Goal: Task Accomplishment & Management: Use online tool/utility

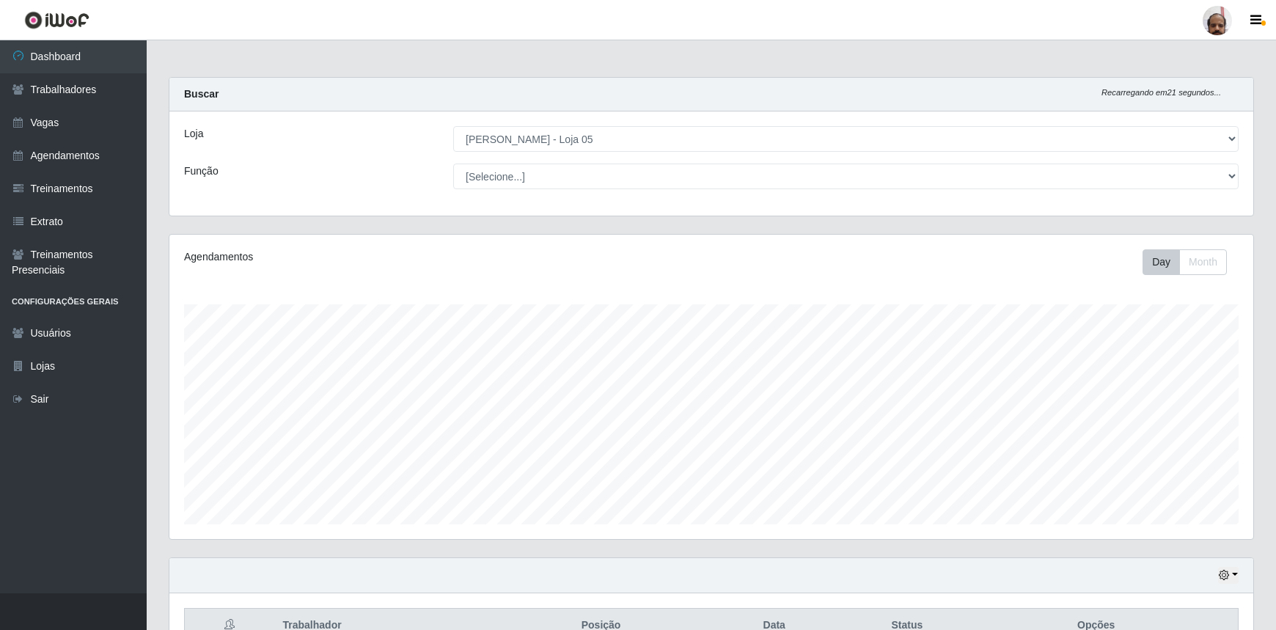
select select "252"
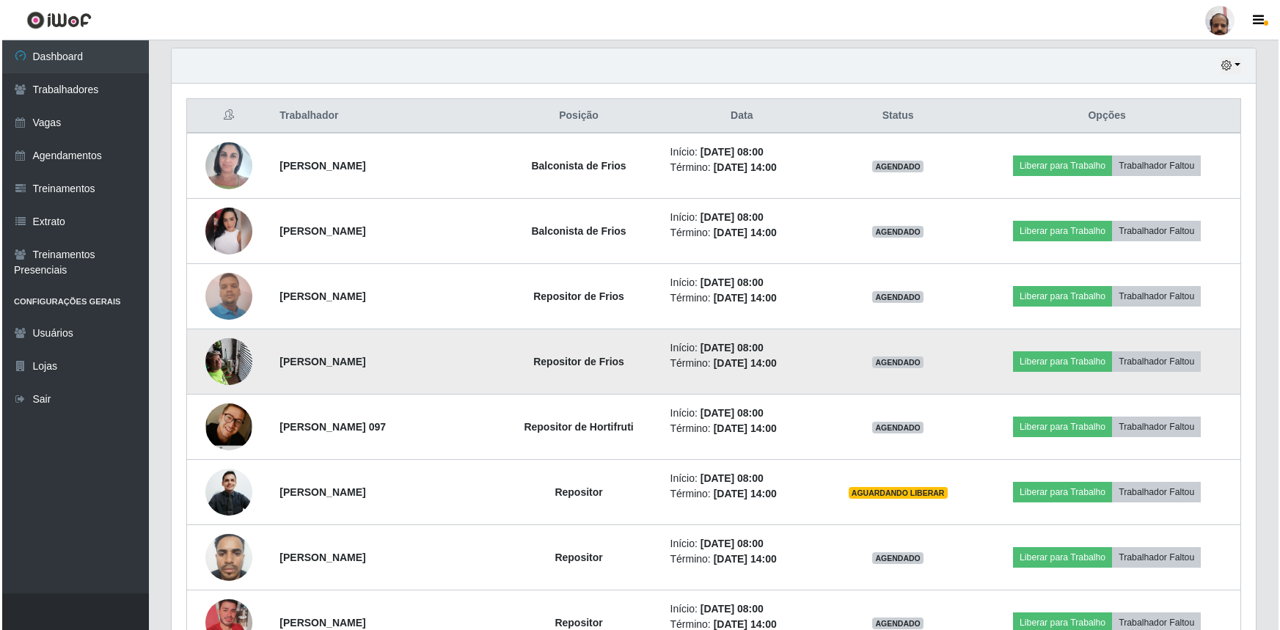
scroll to position [533, 0]
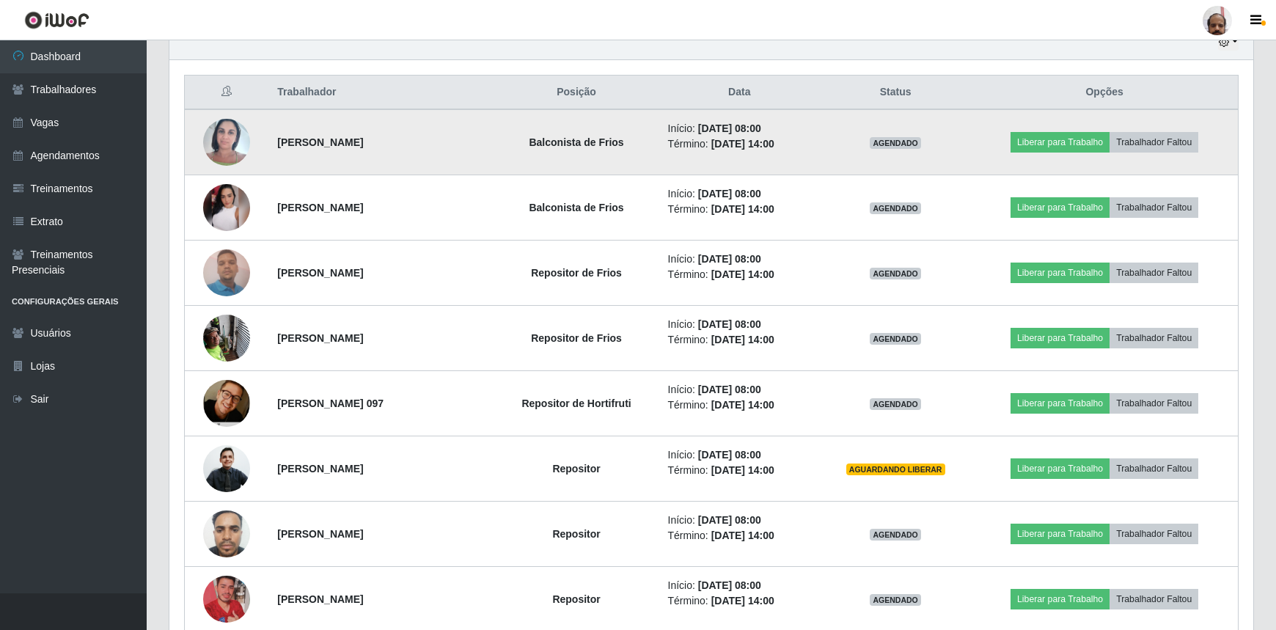
click at [230, 139] on img at bounding box center [226, 142] width 47 height 62
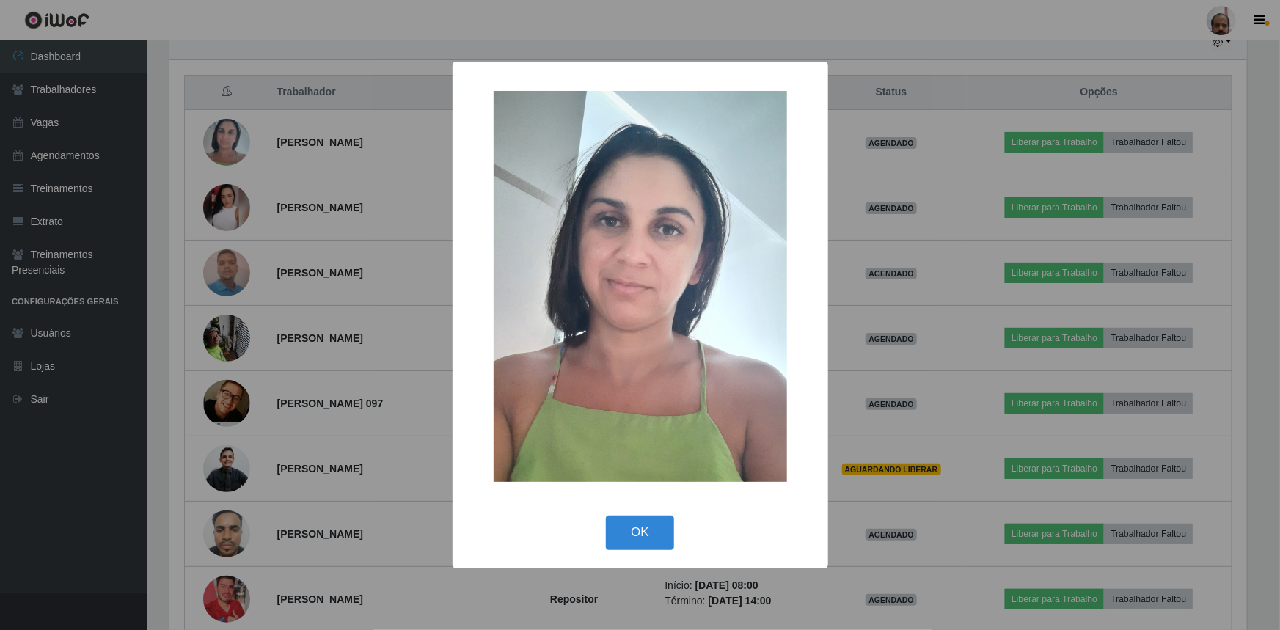
click at [226, 132] on div "× OK Cancel" at bounding box center [640, 315] width 1280 height 630
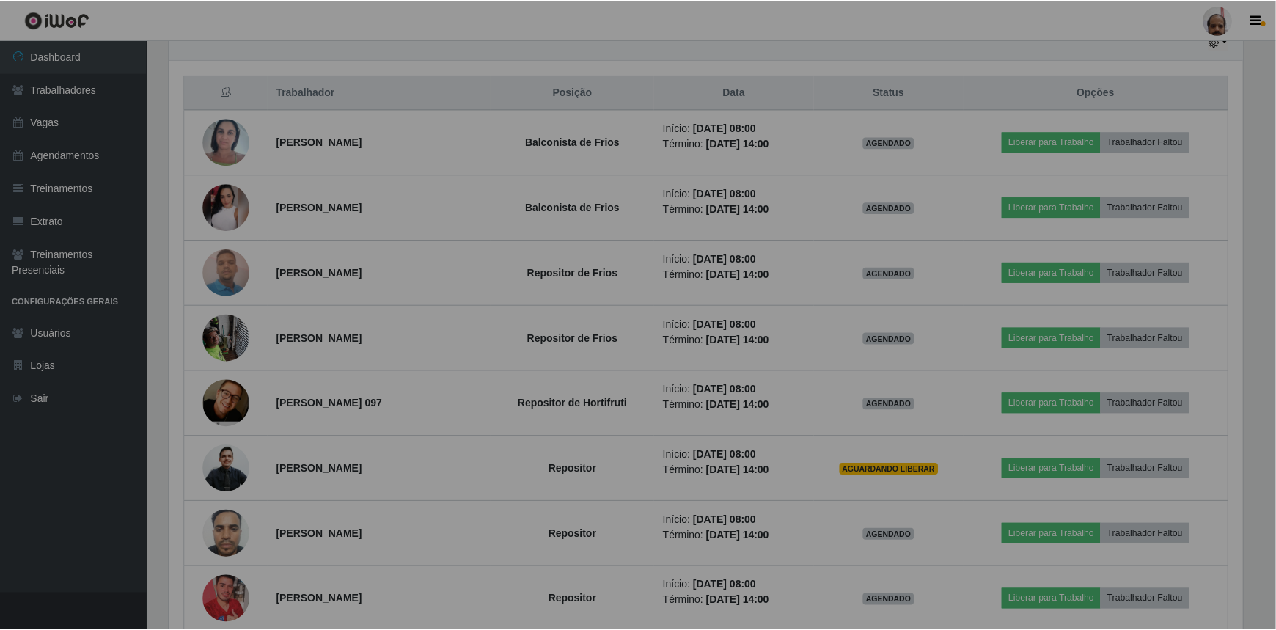
scroll to position [304, 1084]
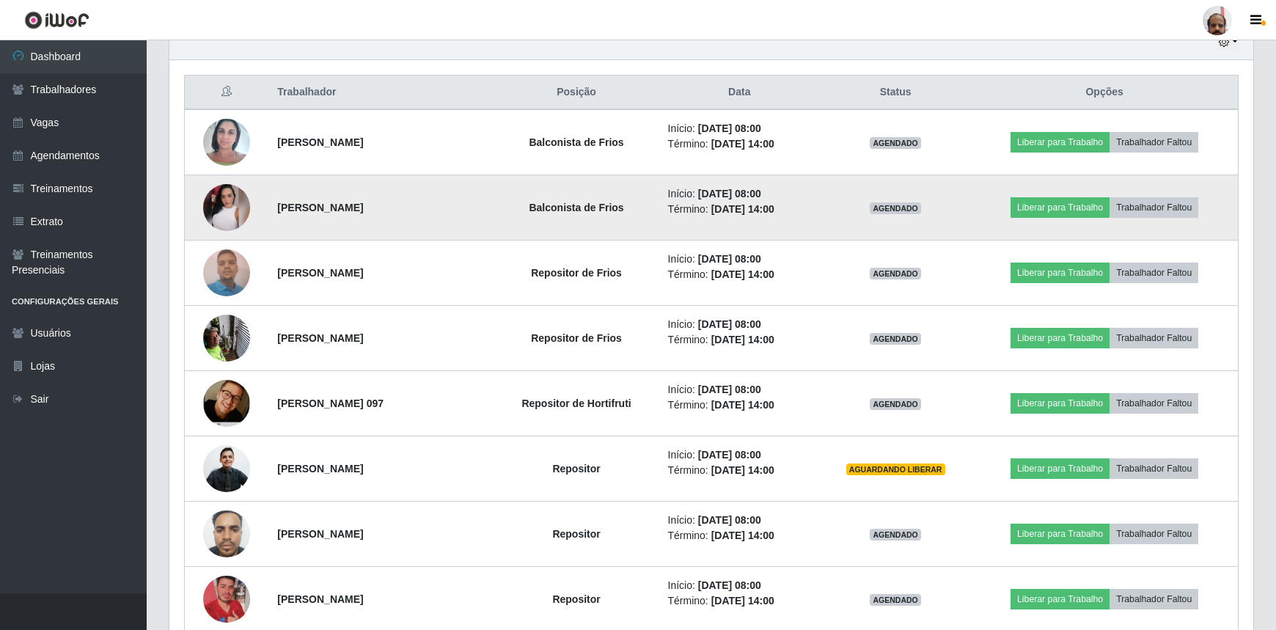
click at [232, 204] on img at bounding box center [226, 207] width 47 height 47
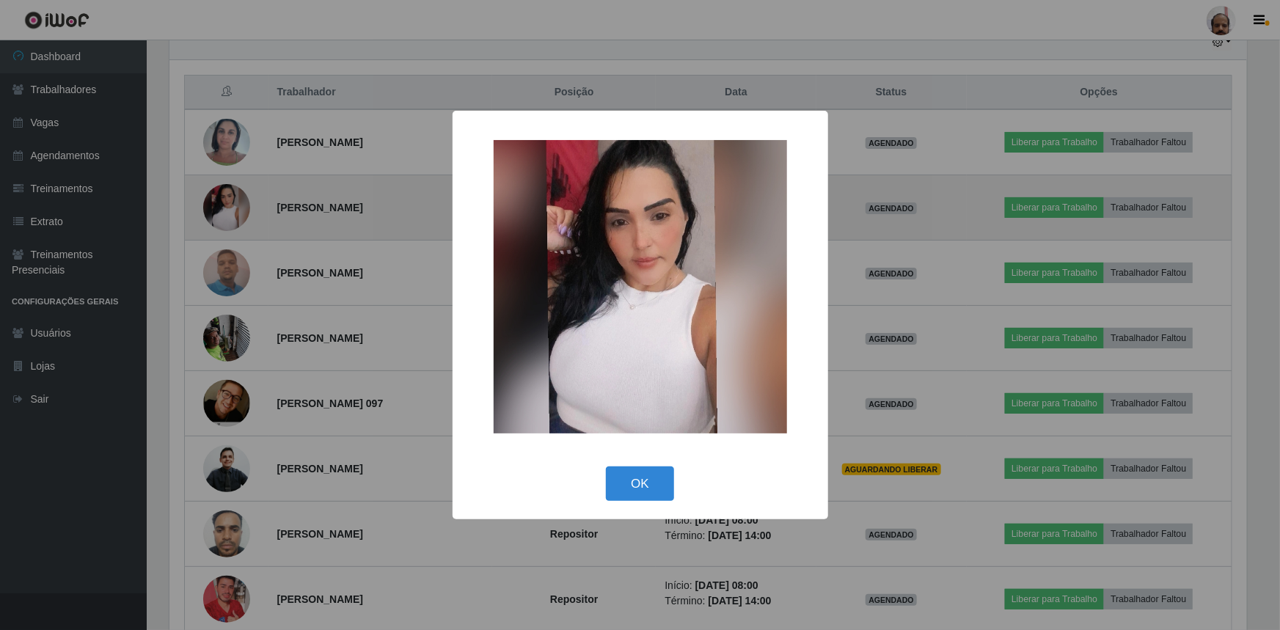
click at [230, 205] on div "× OK Cancel" at bounding box center [640, 315] width 1280 height 630
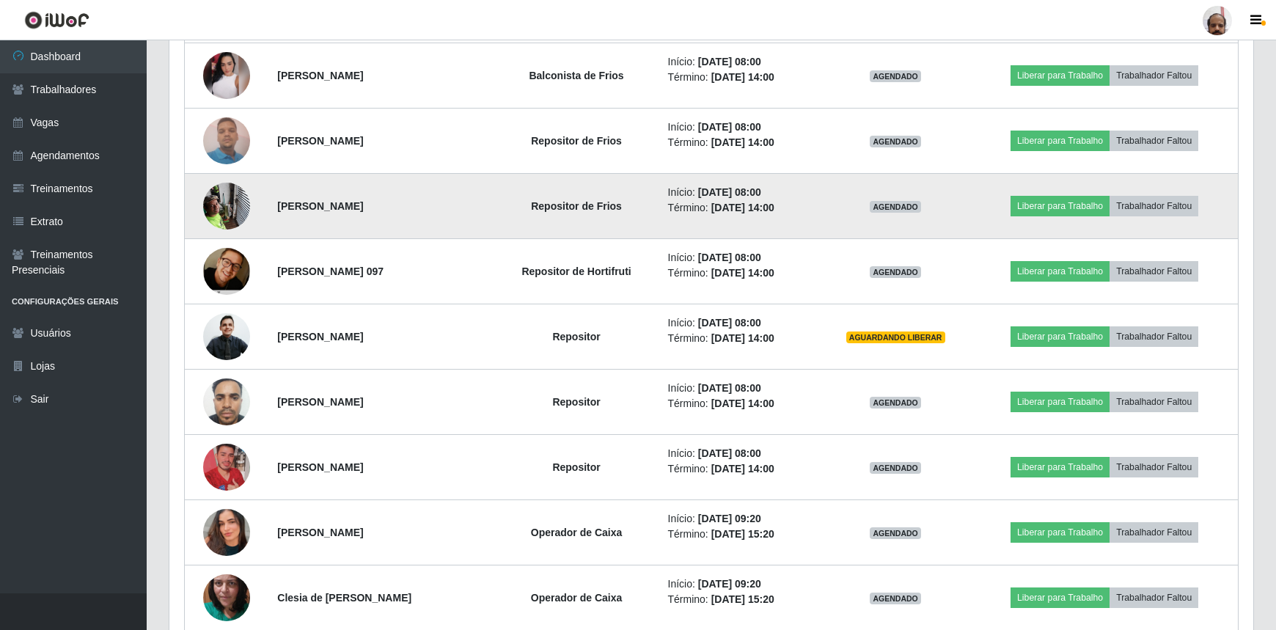
scroll to position [667, 0]
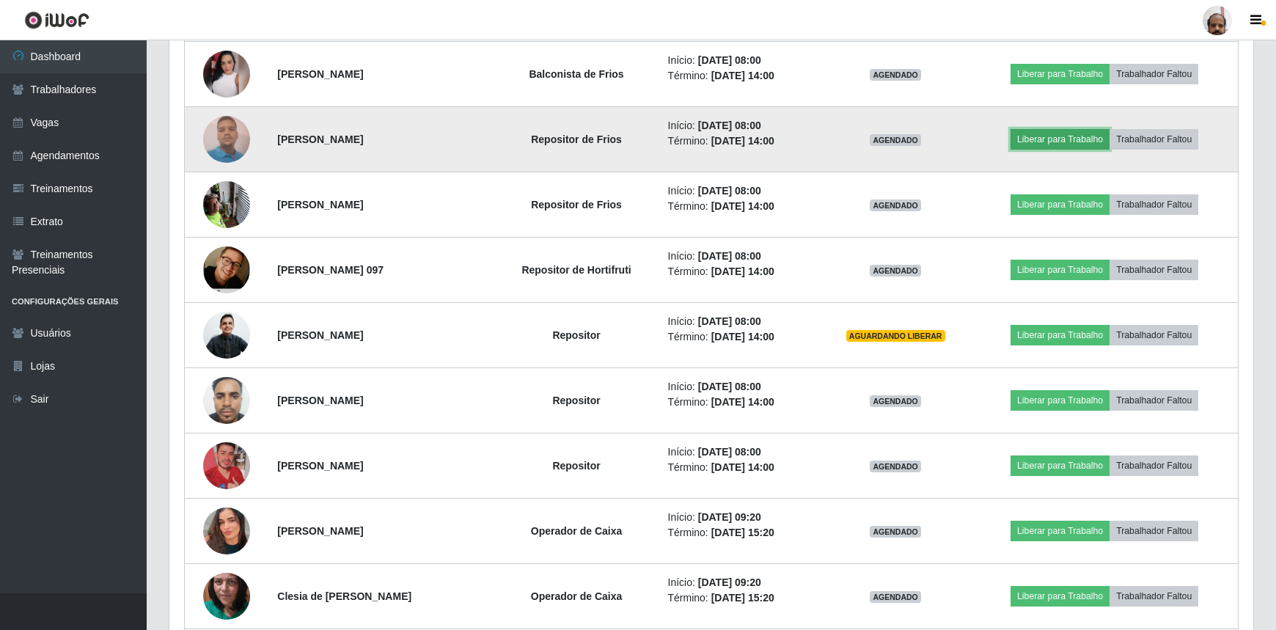
click at [1049, 139] on button "Liberar para Trabalho" at bounding box center [1059, 139] width 99 height 21
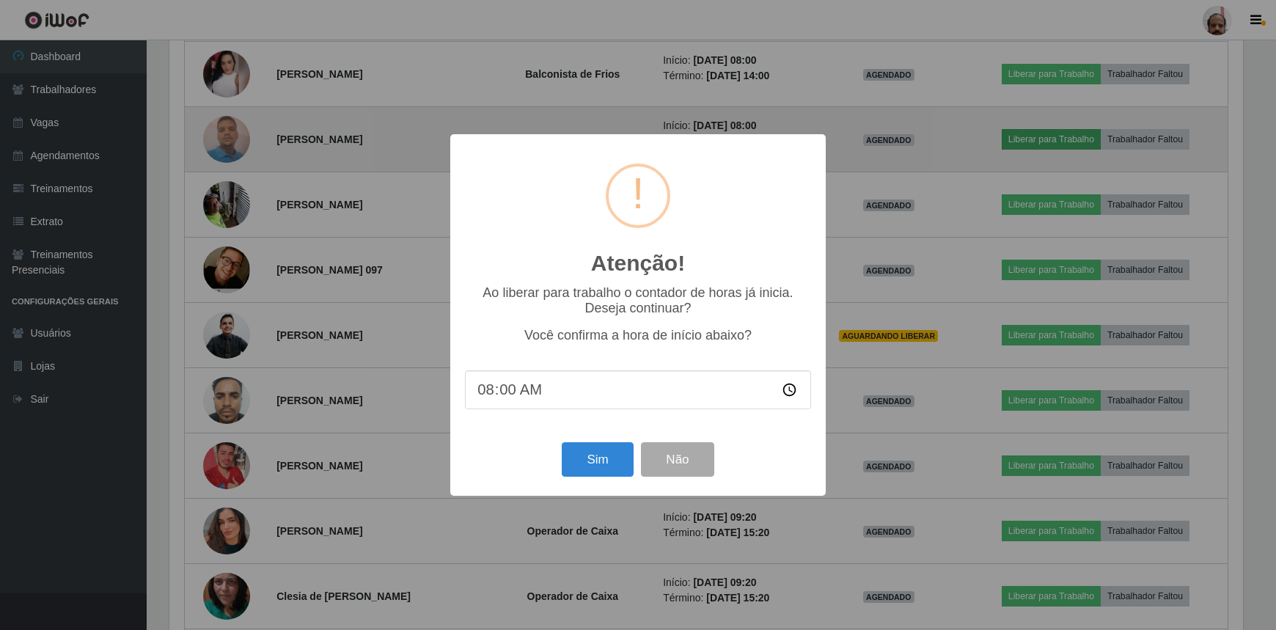
scroll to position [304, 1077]
click at [1049, 140] on div "Atenção! × Ao liberar para trabalho o contador de horas já inicia. Deseja conti…" at bounding box center [640, 315] width 1280 height 630
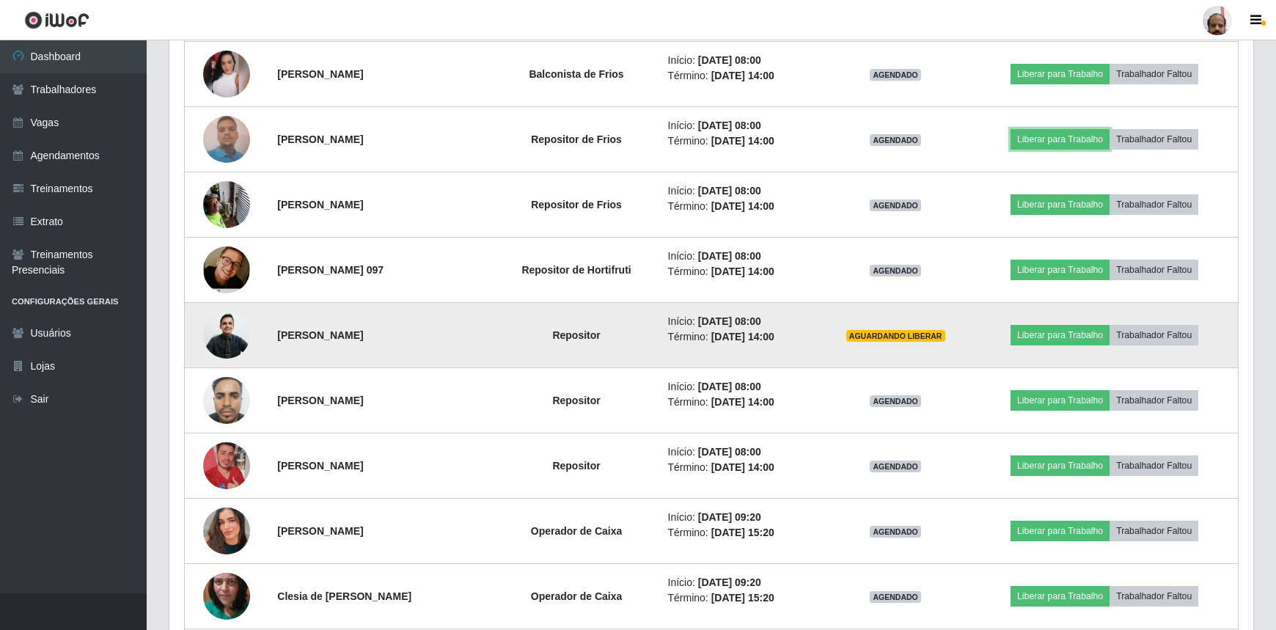
scroll to position [304, 1084]
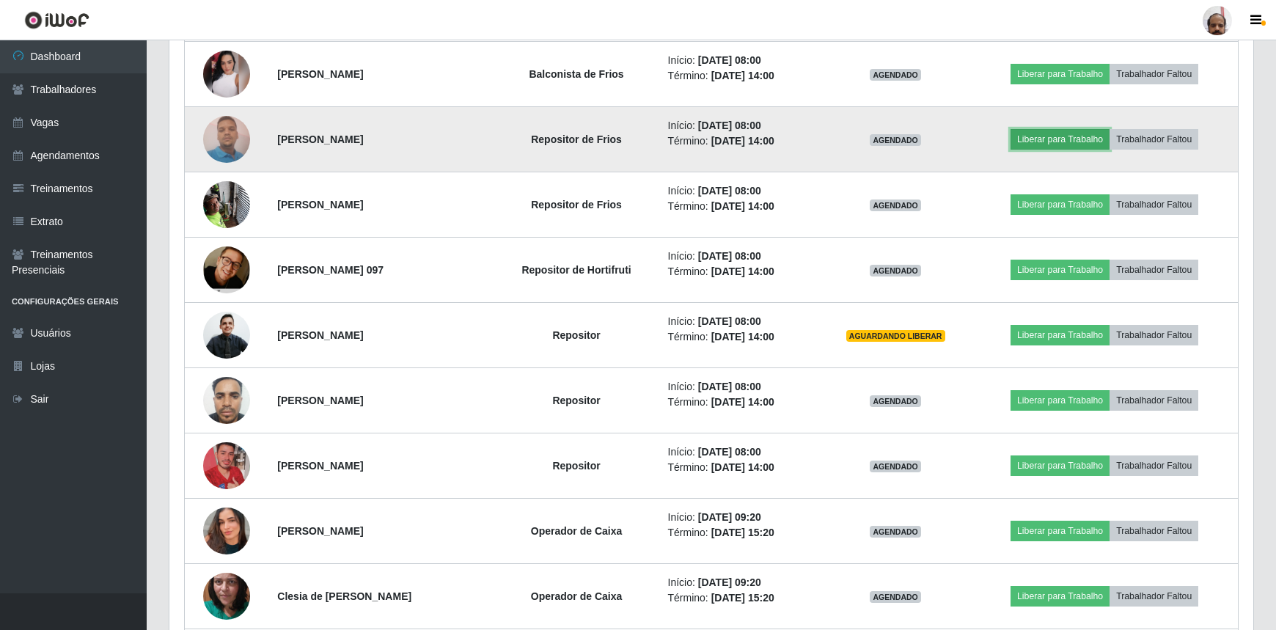
click at [1036, 139] on button "Liberar para Trabalho" at bounding box center [1059, 139] width 99 height 21
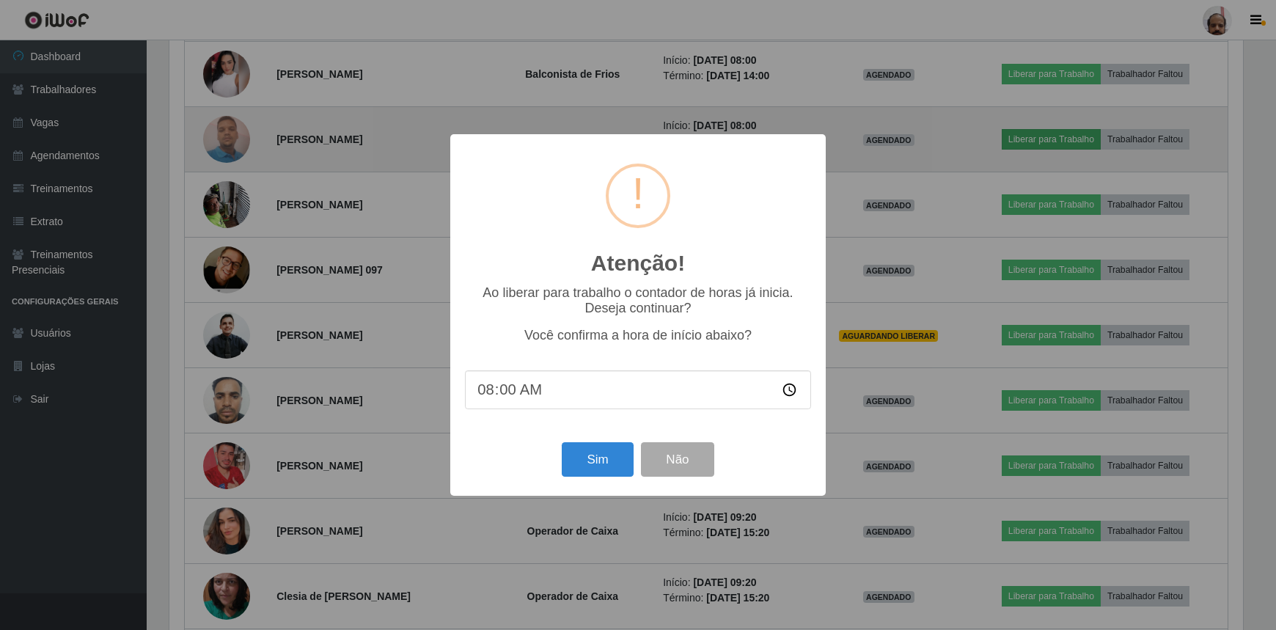
scroll to position [304, 1077]
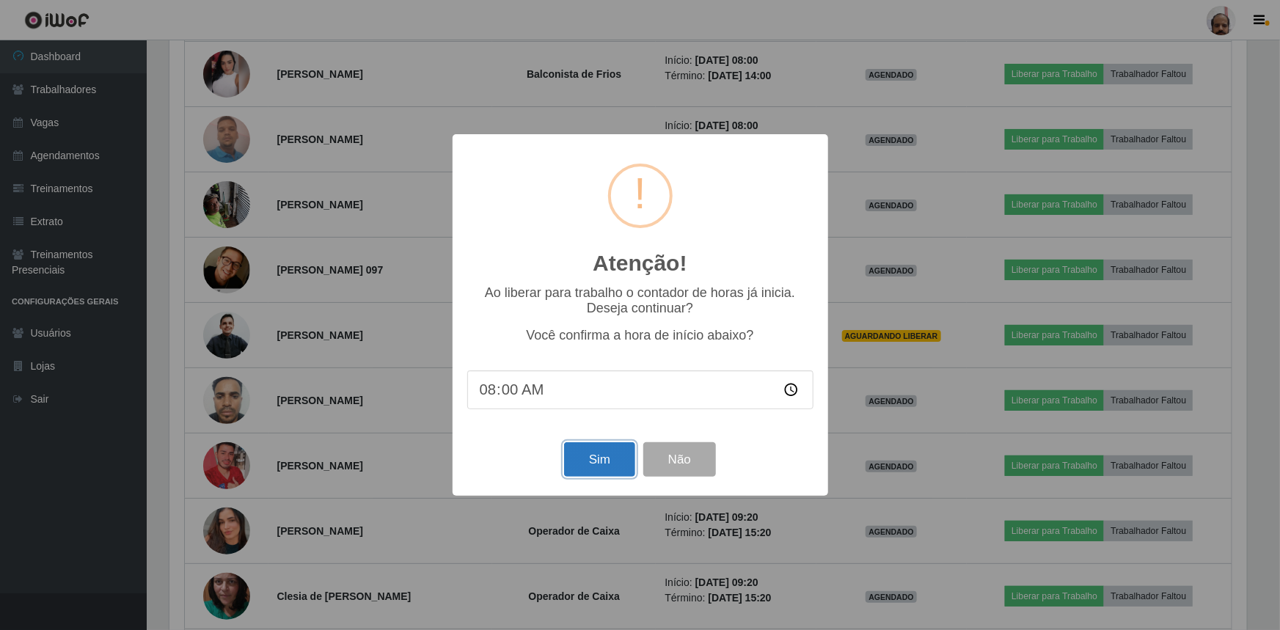
click at [602, 455] on button "Sim" at bounding box center [599, 459] width 71 height 34
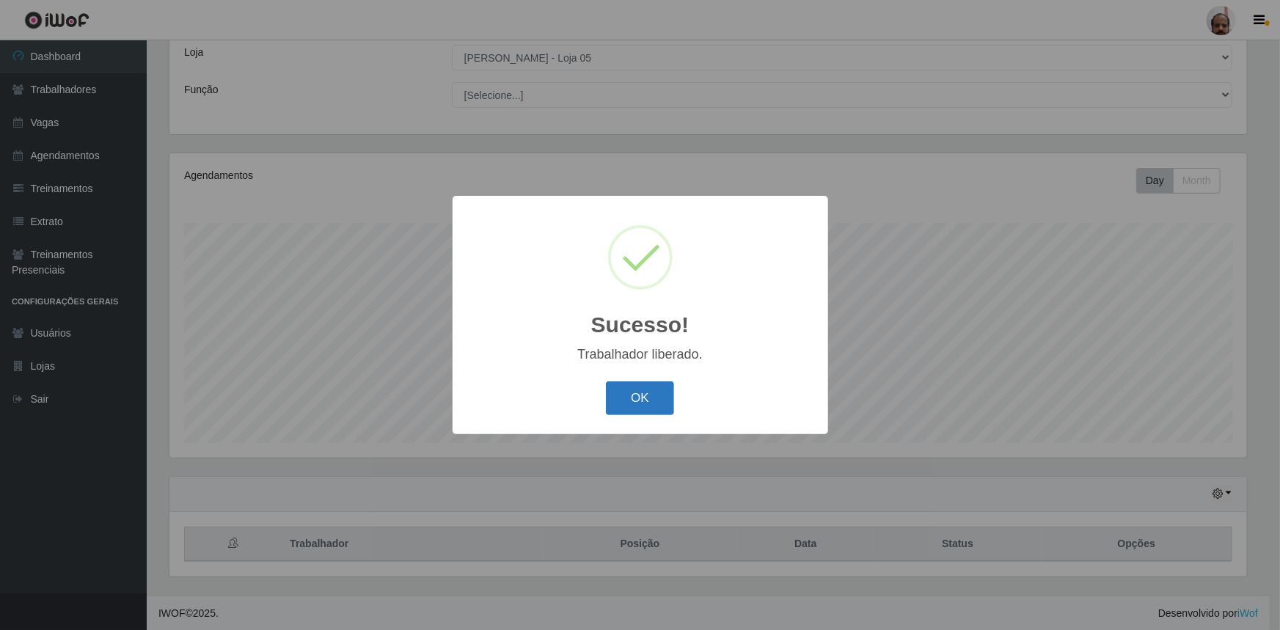
click at [639, 386] on button "OK" at bounding box center [640, 398] width 68 height 34
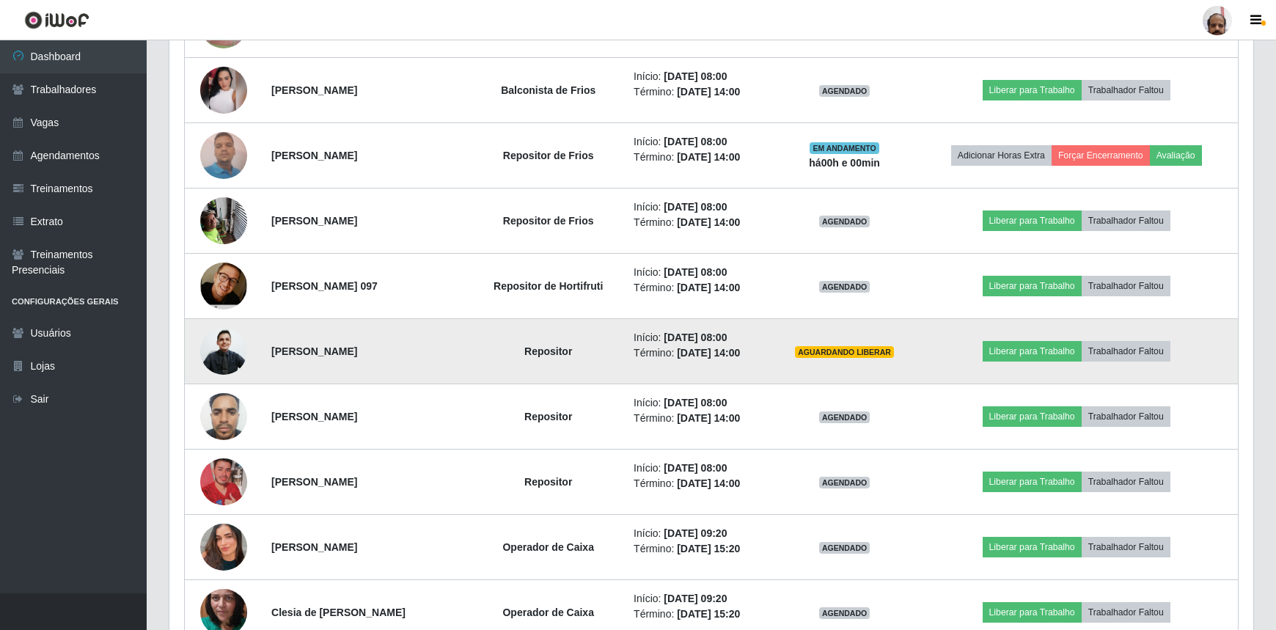
scroll to position [748, 0]
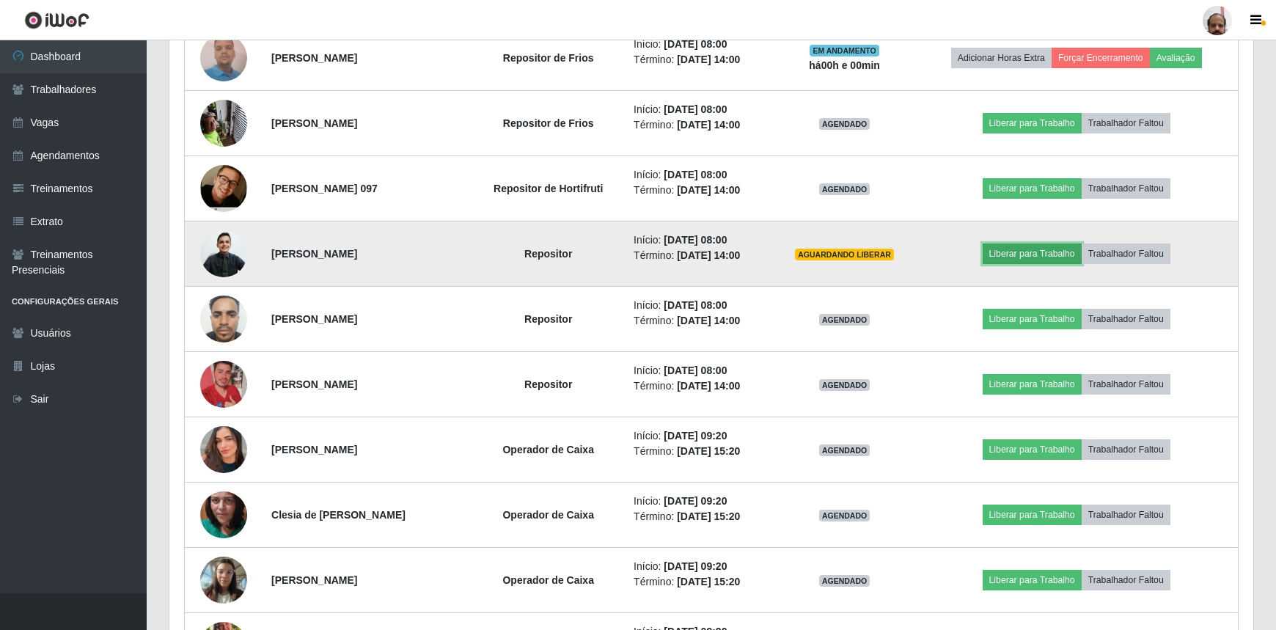
click at [1036, 253] on button "Liberar para Trabalho" at bounding box center [1032, 253] width 99 height 21
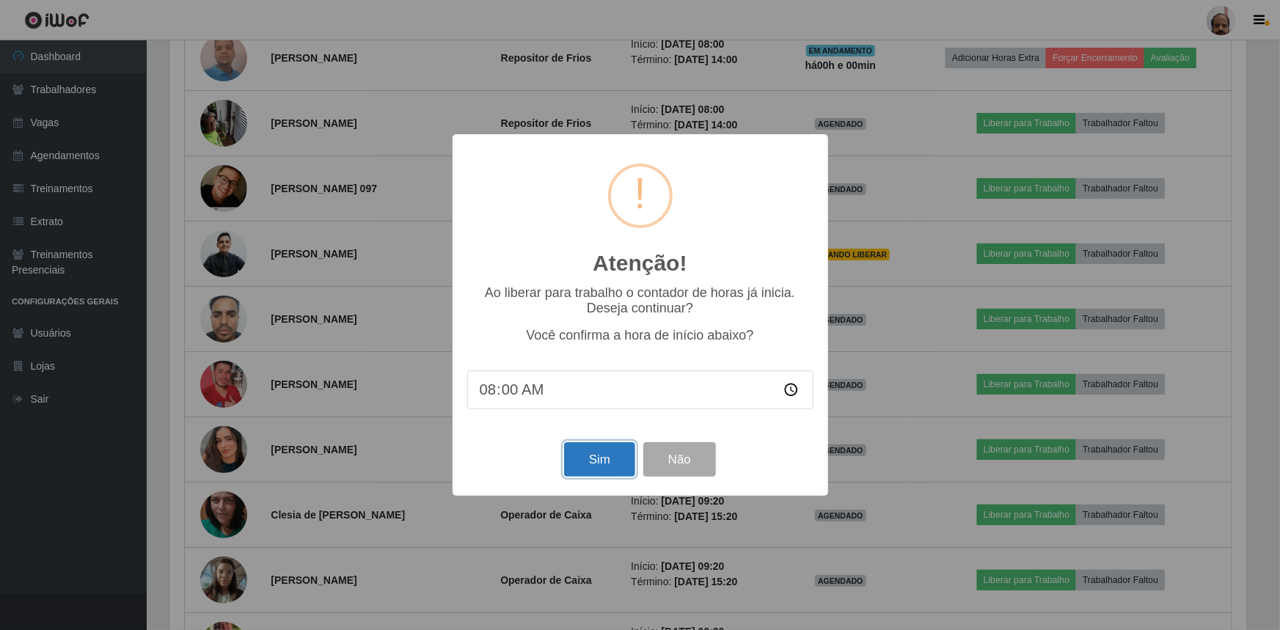
click at [592, 467] on button "Sim" at bounding box center [599, 459] width 71 height 34
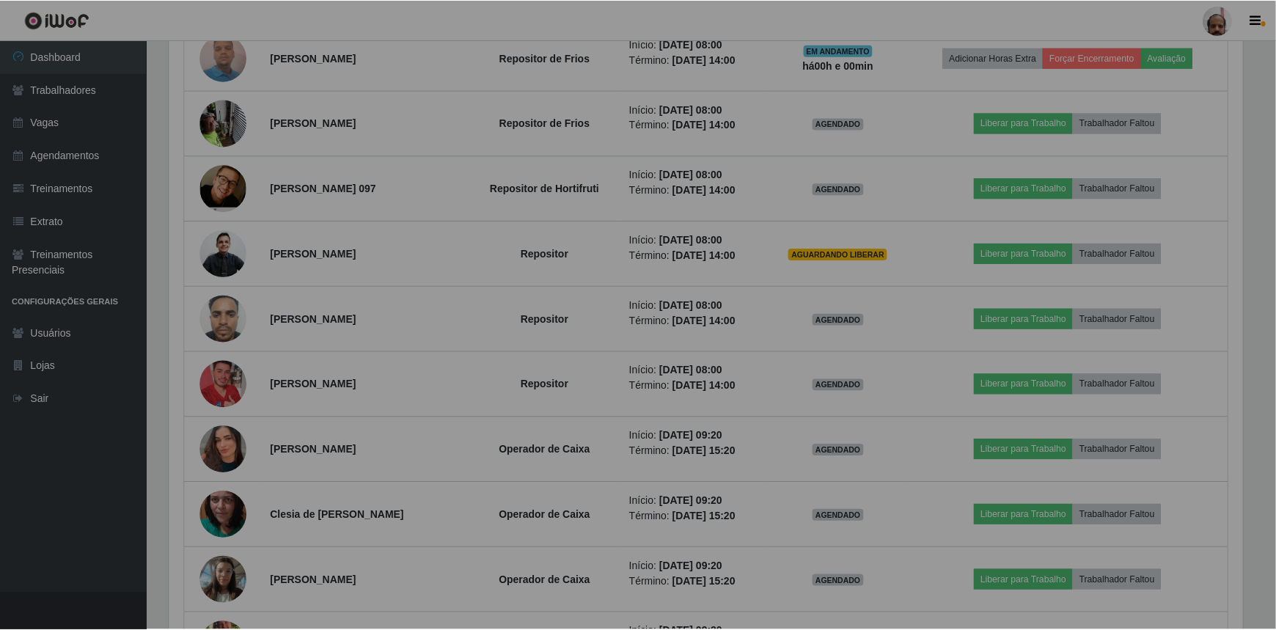
scroll to position [0, 0]
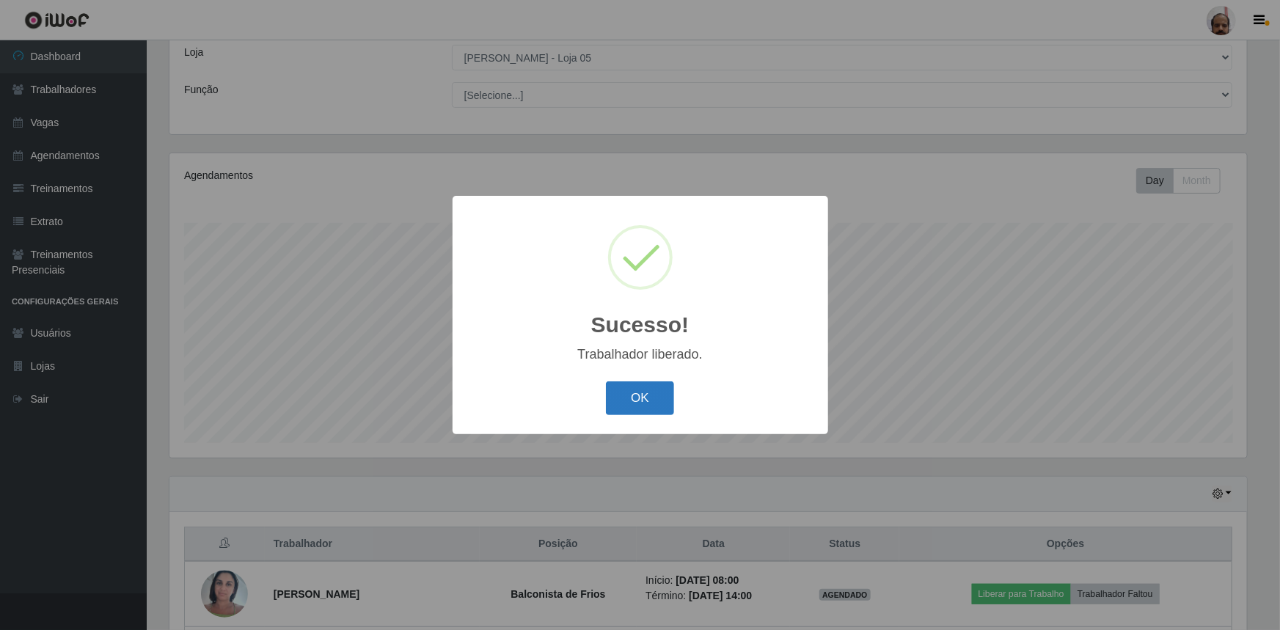
click at [634, 395] on button "OK" at bounding box center [640, 398] width 68 height 34
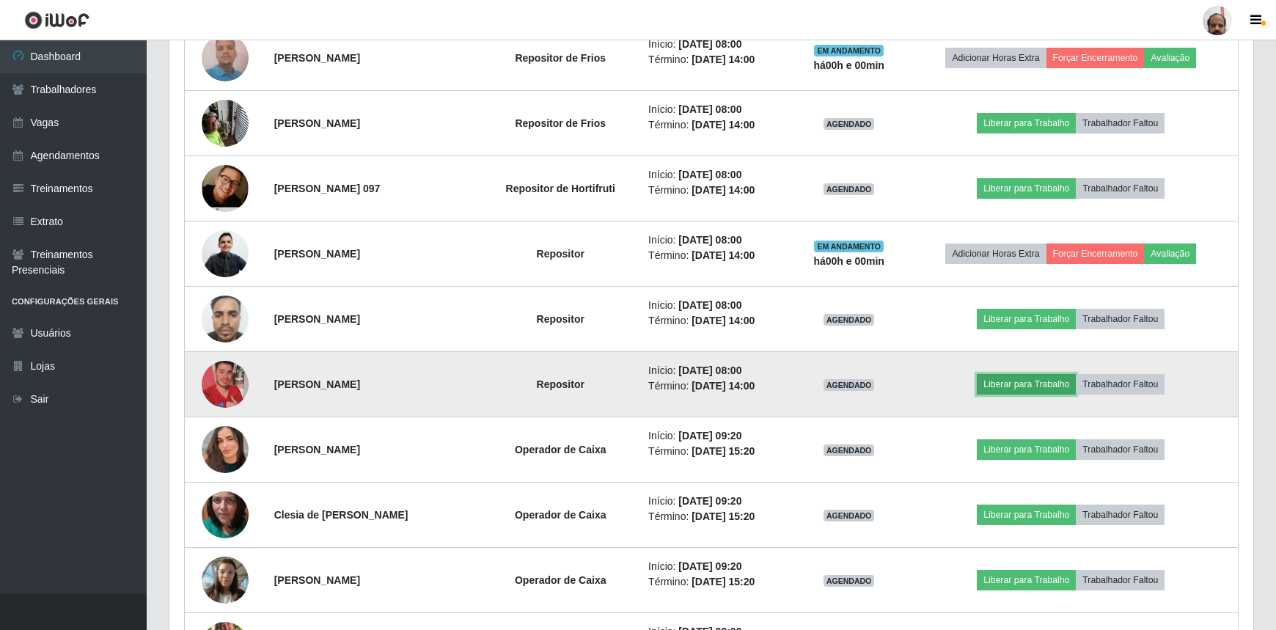
click at [1022, 385] on button "Liberar para Trabalho" at bounding box center [1026, 384] width 99 height 21
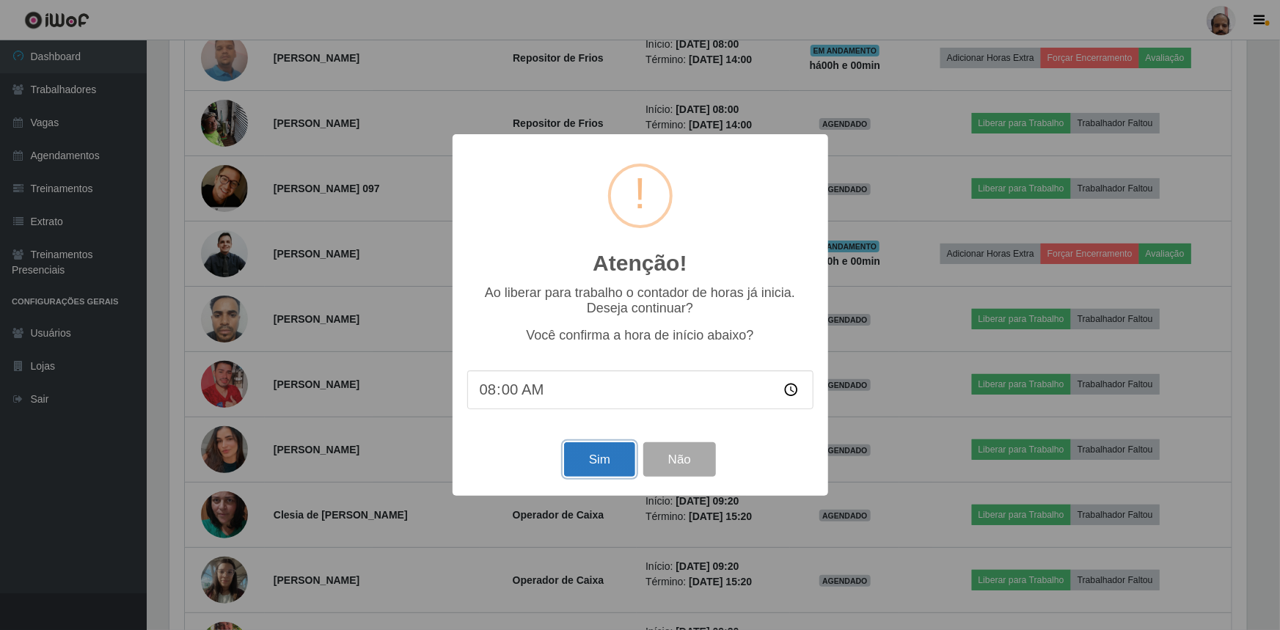
click at [599, 466] on button "Sim" at bounding box center [599, 459] width 71 height 34
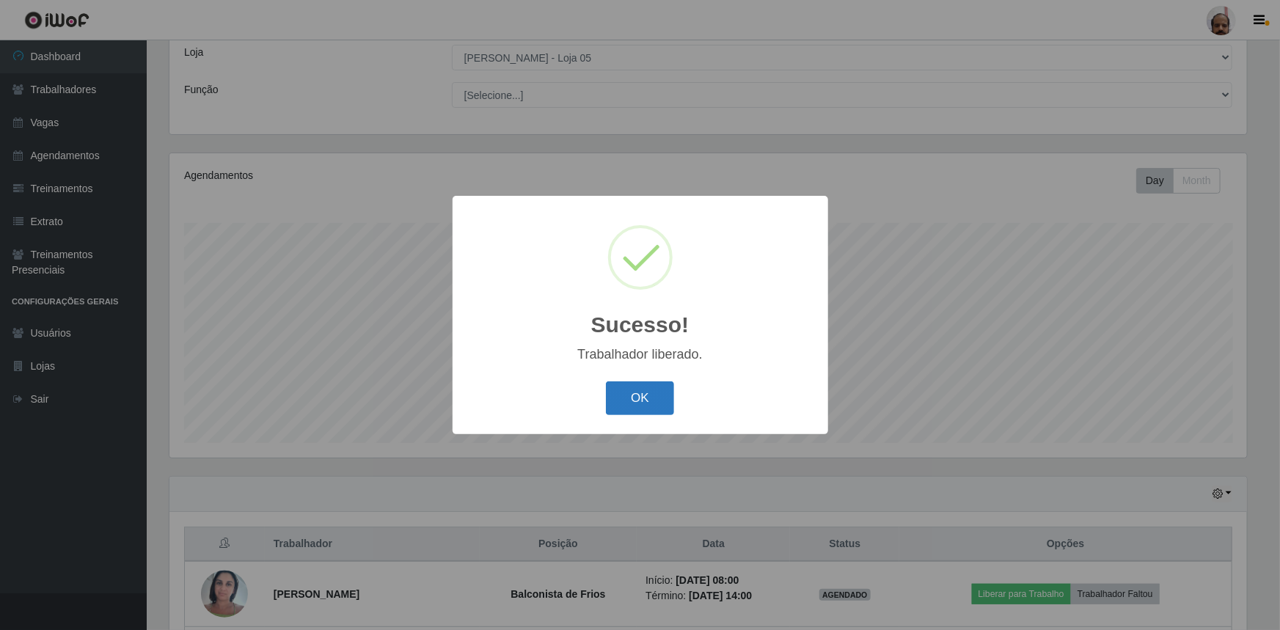
click at [631, 390] on button "OK" at bounding box center [640, 398] width 68 height 34
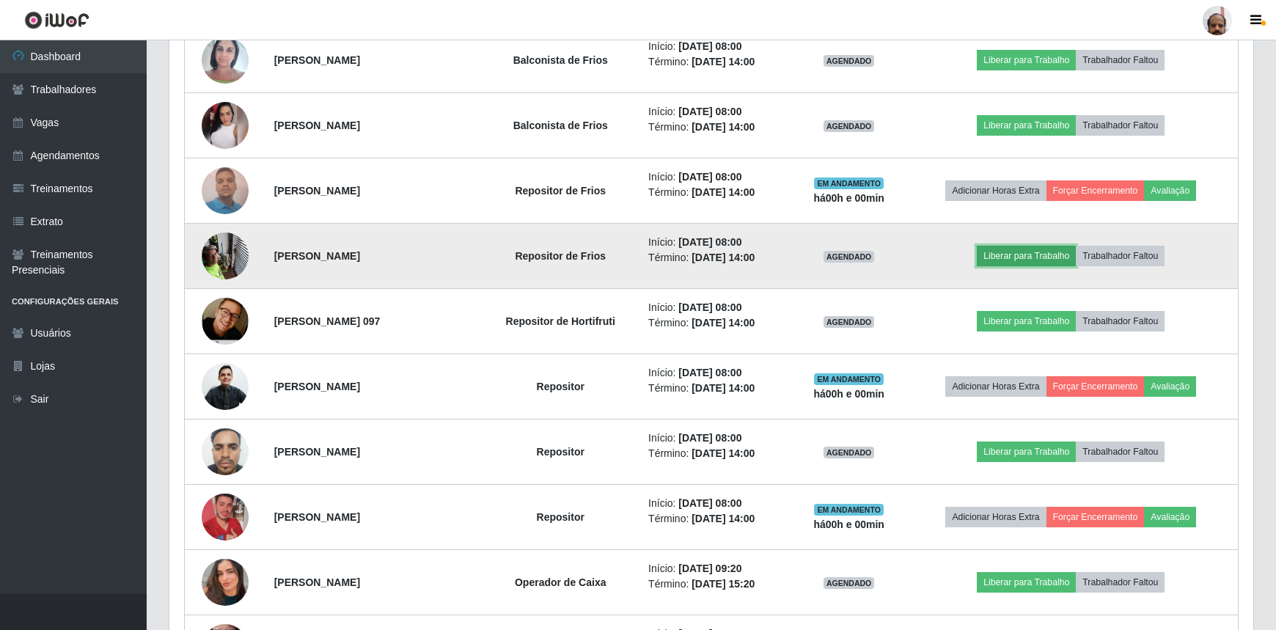
click at [1011, 253] on button "Liberar para Trabalho" at bounding box center [1026, 256] width 99 height 21
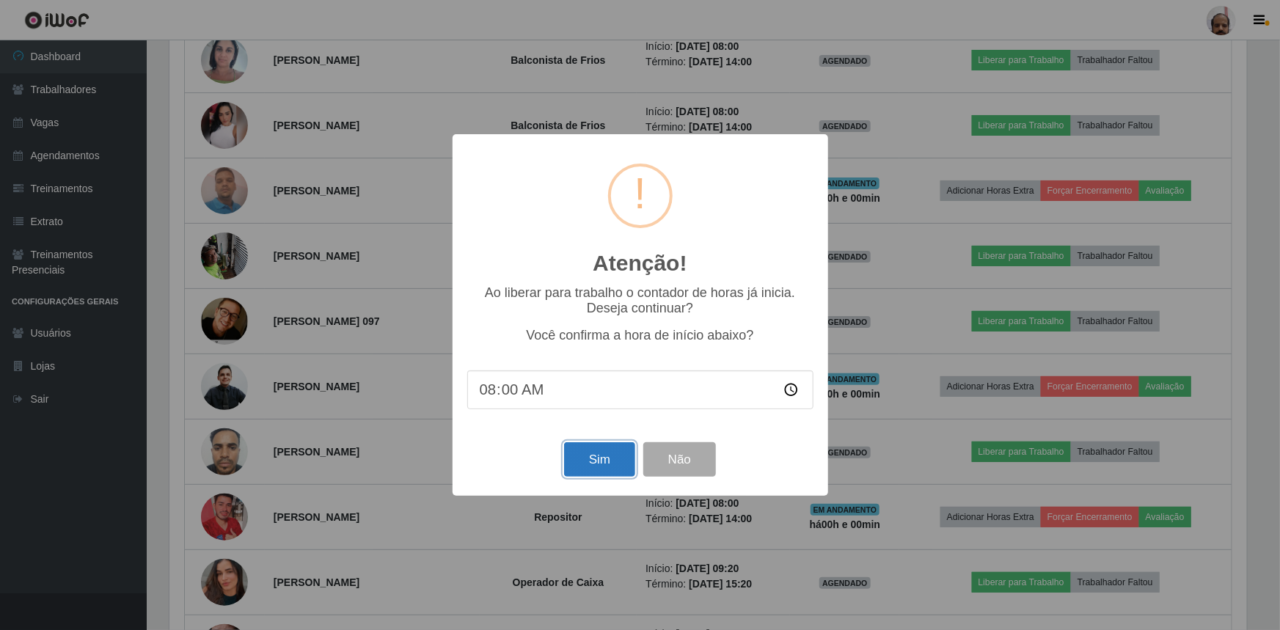
click at [594, 468] on button "Sim" at bounding box center [599, 459] width 71 height 34
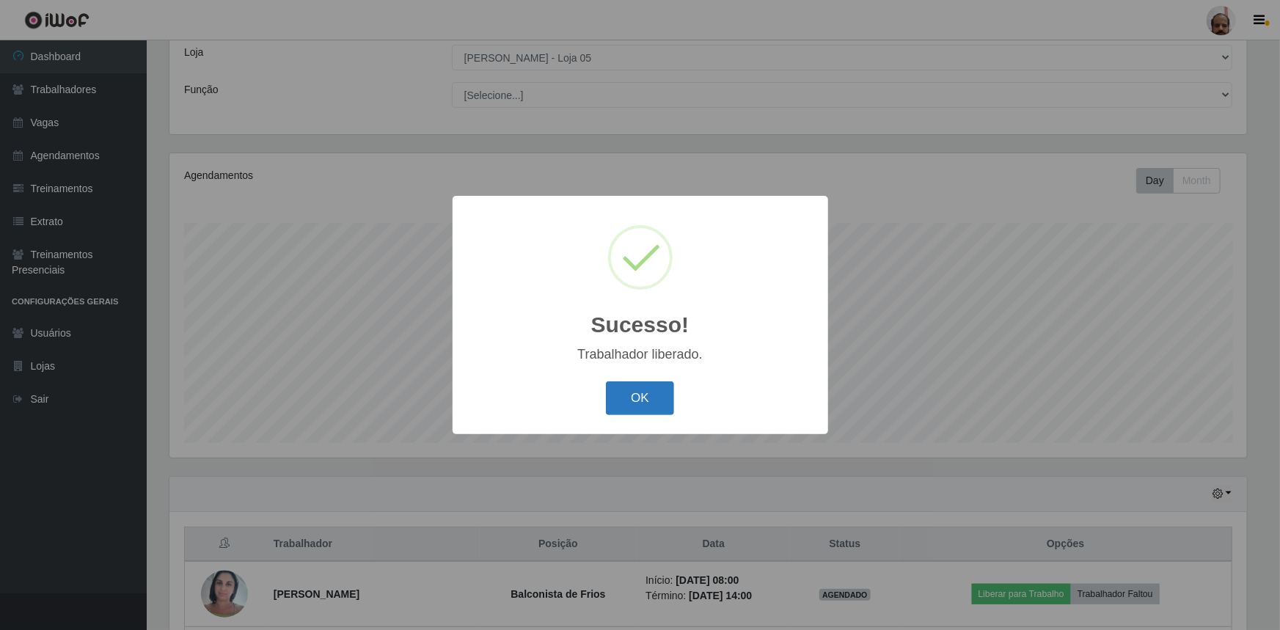
click at [650, 393] on button "OK" at bounding box center [640, 398] width 68 height 34
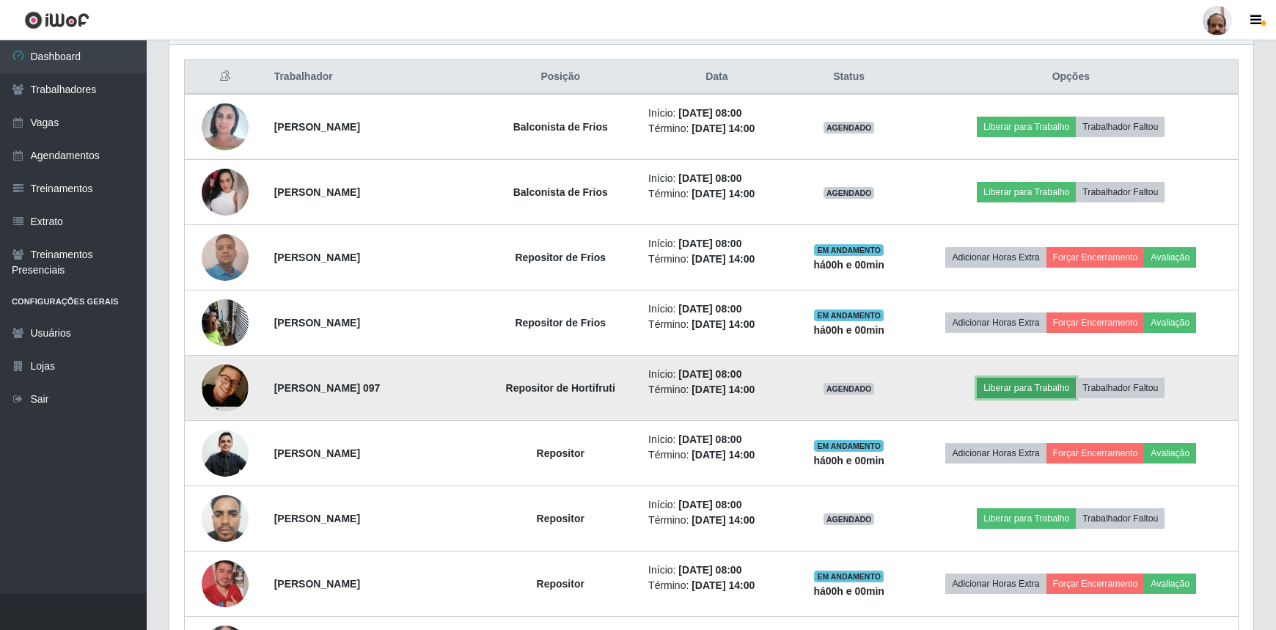
click at [1021, 389] on button "Liberar para Trabalho" at bounding box center [1026, 388] width 99 height 21
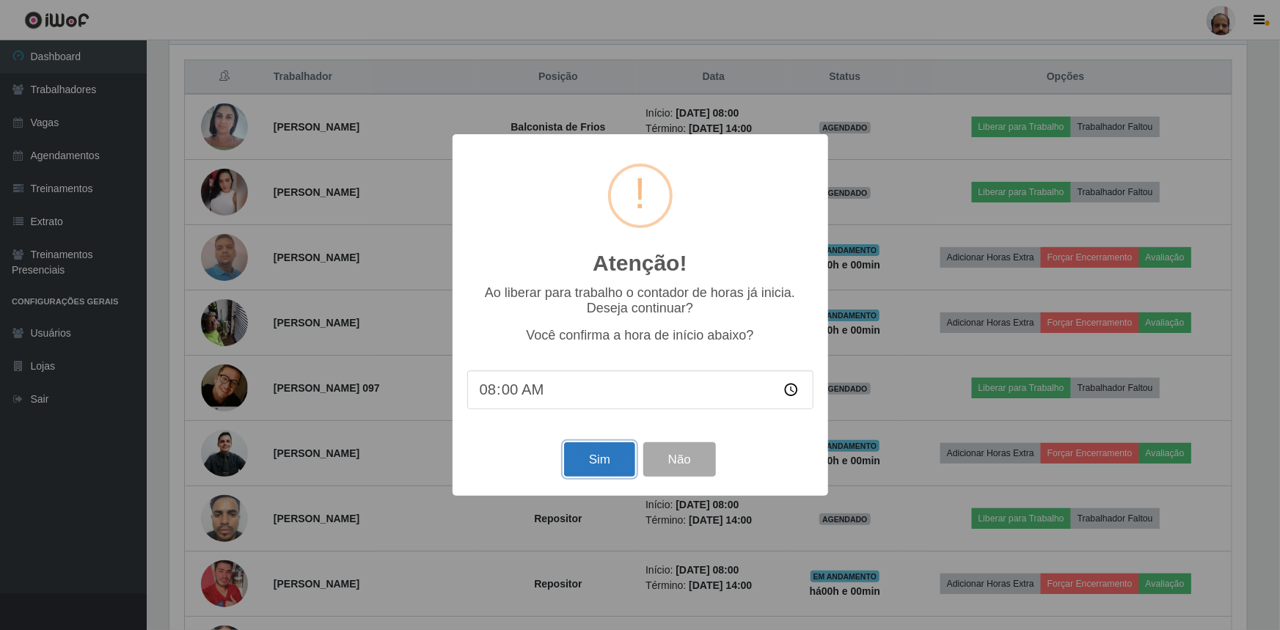
click at [603, 460] on button "Sim" at bounding box center [599, 459] width 71 height 34
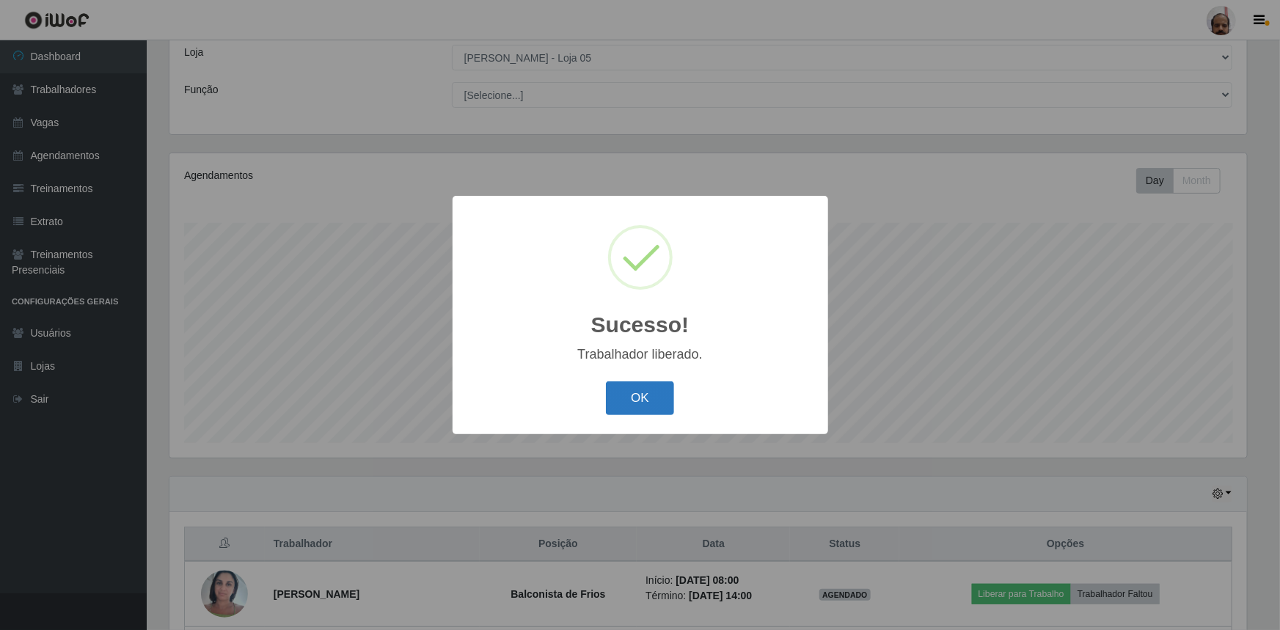
click at [632, 400] on button "OK" at bounding box center [640, 398] width 68 height 34
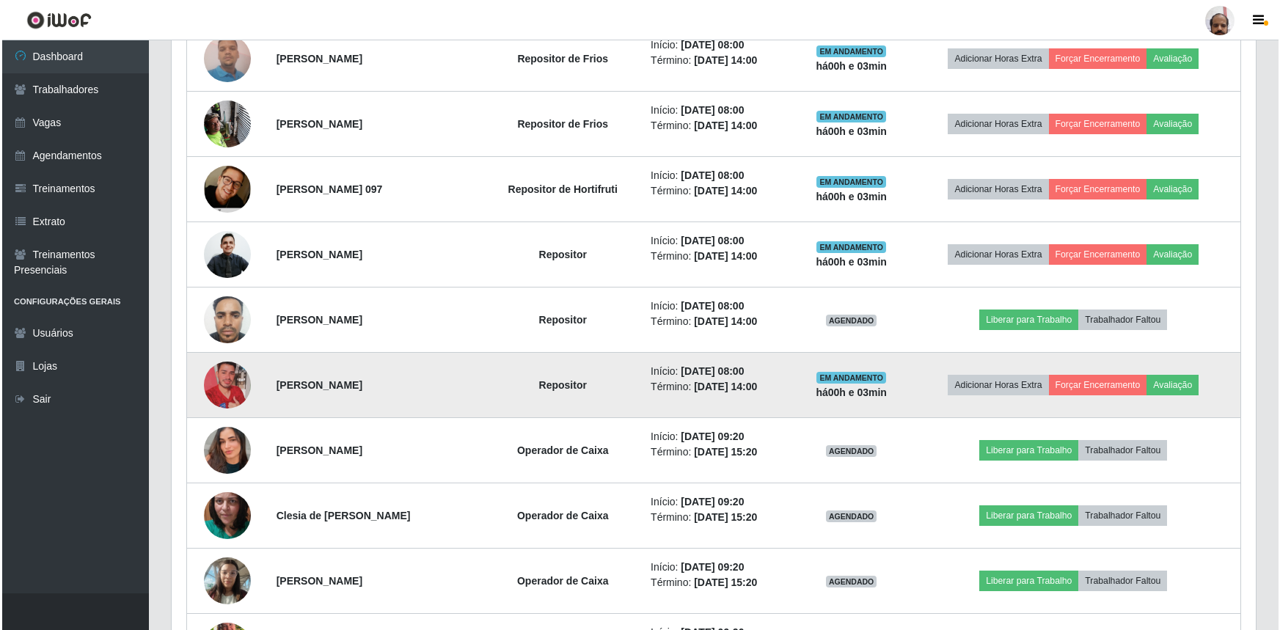
scroll to position [748, 0]
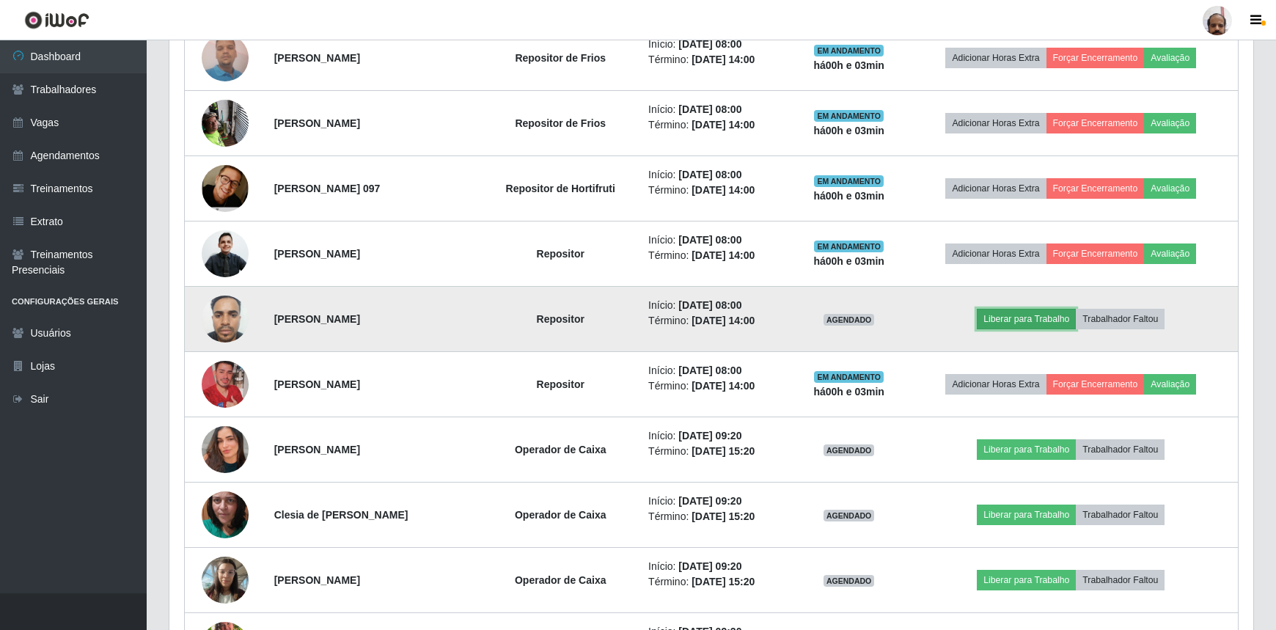
click at [1011, 313] on button "Liberar para Trabalho" at bounding box center [1026, 319] width 99 height 21
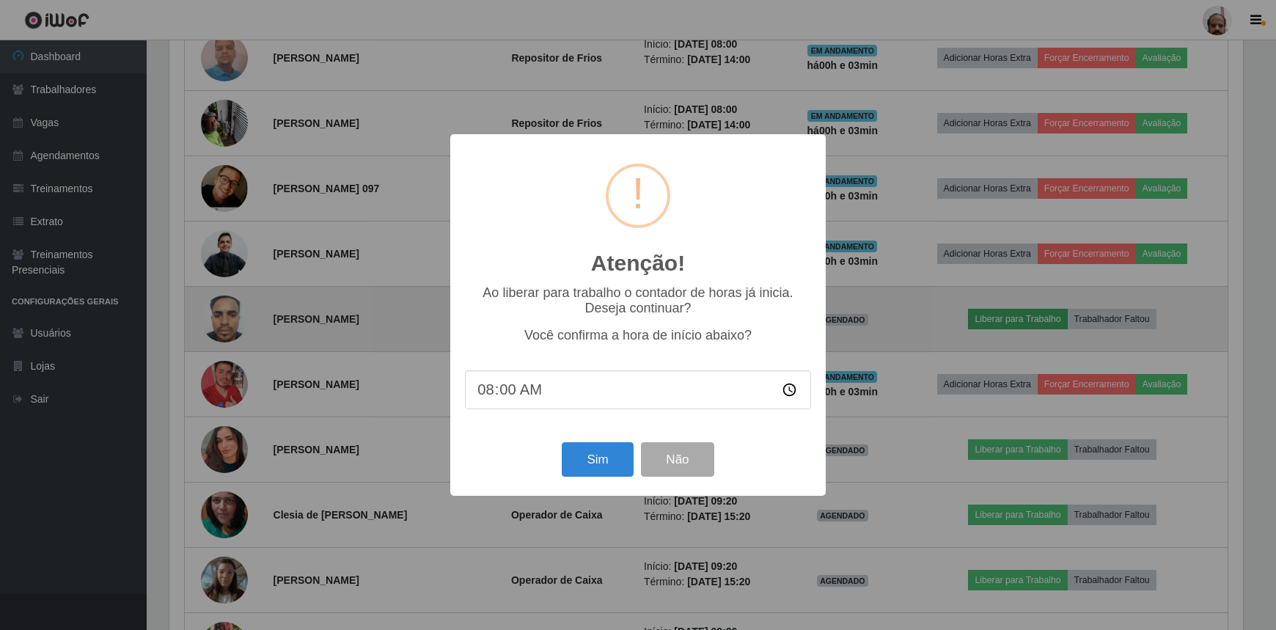
scroll to position [304, 1077]
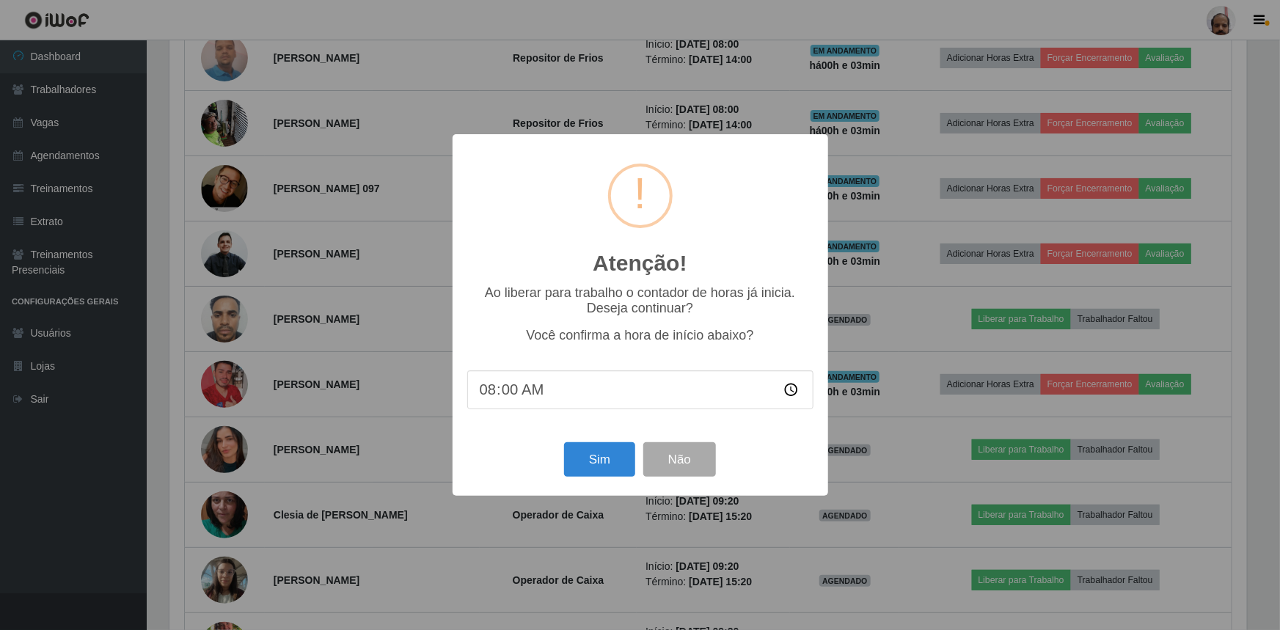
click at [512, 397] on input "08:00" at bounding box center [640, 389] width 346 height 39
type input "08:04"
click at [605, 462] on button "Sim" at bounding box center [599, 459] width 71 height 34
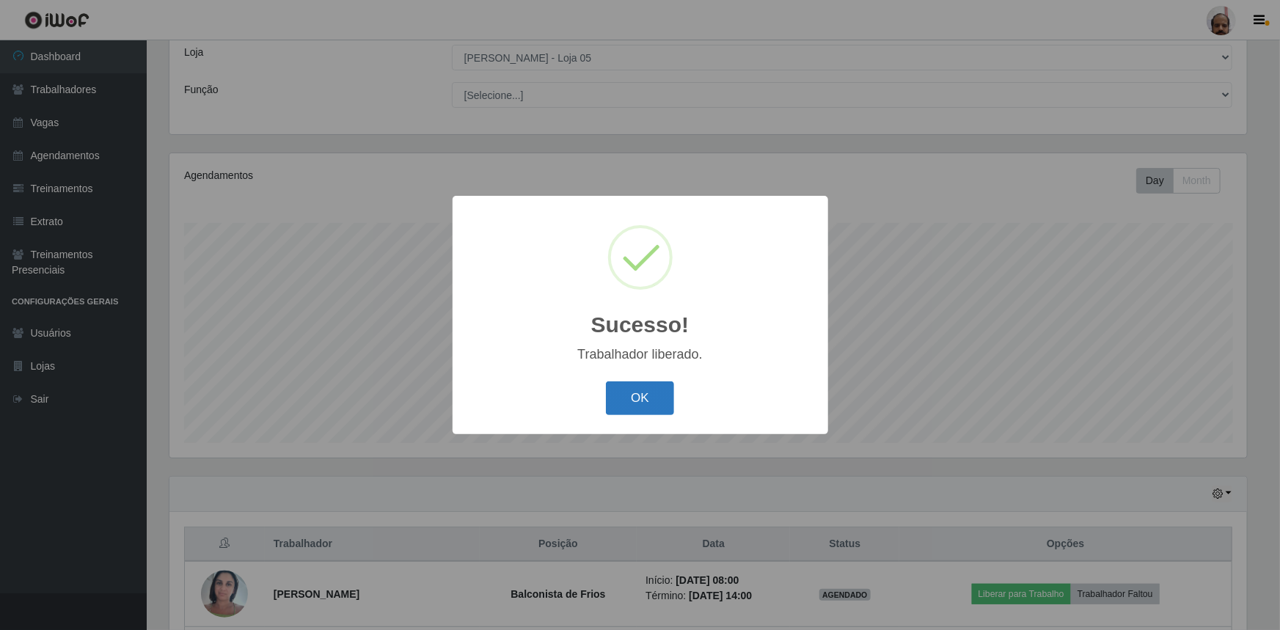
click at [648, 402] on button "OK" at bounding box center [640, 398] width 68 height 34
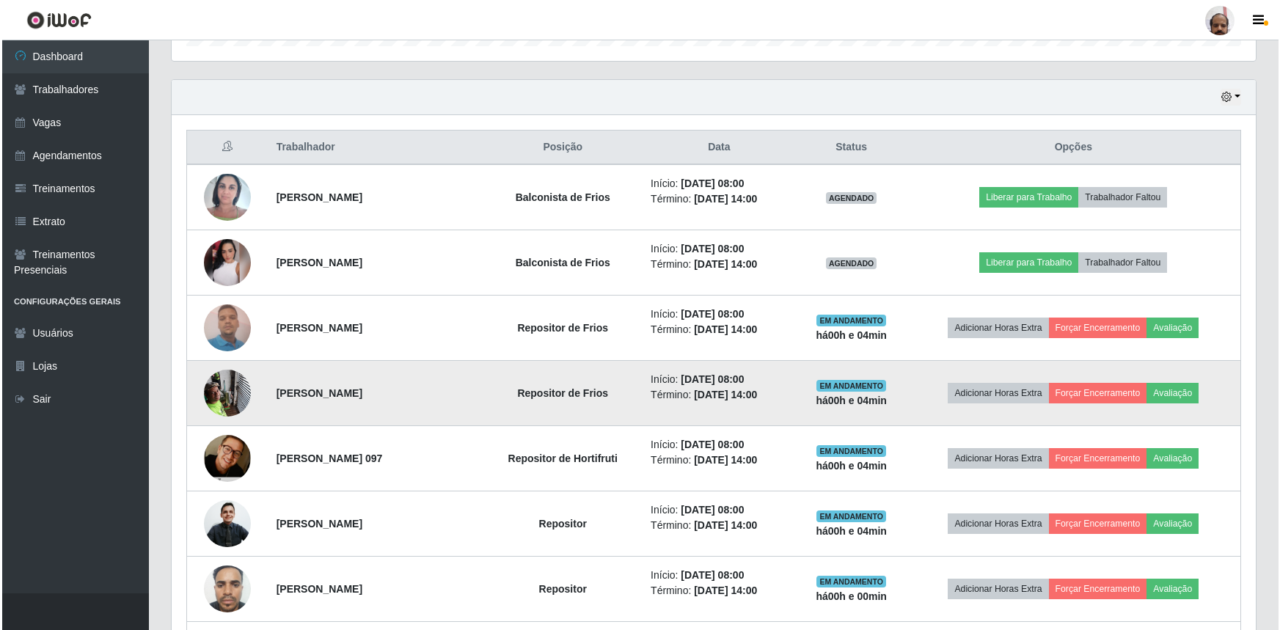
scroll to position [482, 0]
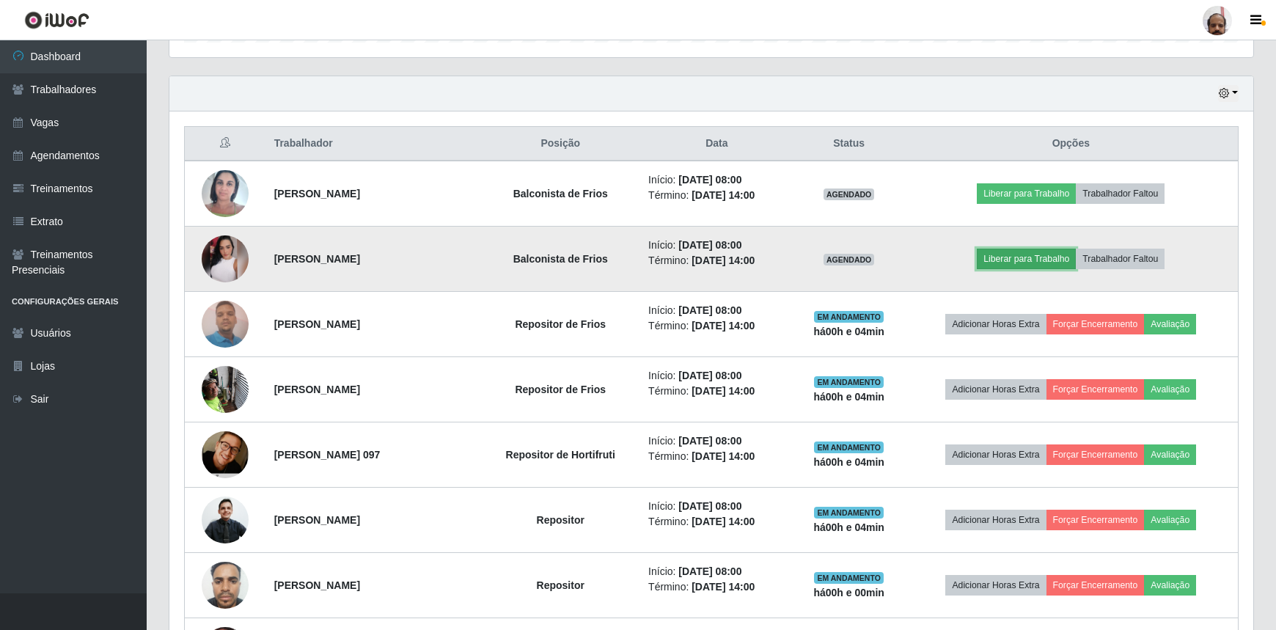
click at [1027, 257] on button "Liberar para Trabalho" at bounding box center [1026, 259] width 99 height 21
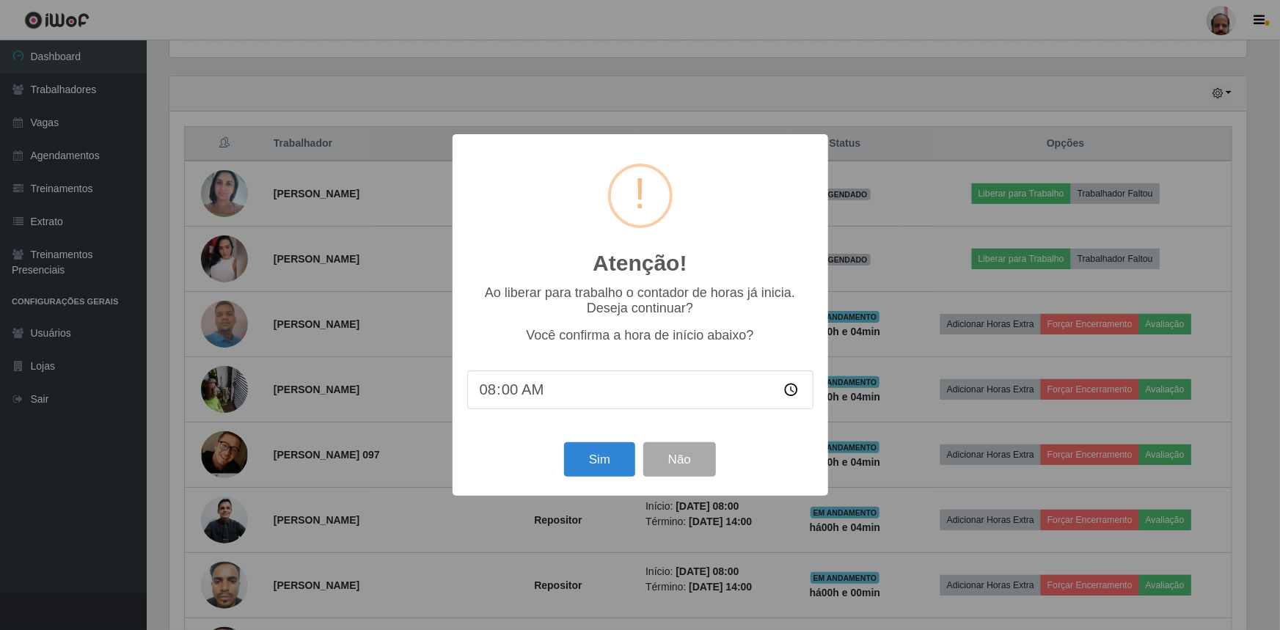
drag, startPoint x: 502, startPoint y: 401, endPoint x: 513, endPoint y: 392, distance: 14.1
click at [502, 400] on input "08:00" at bounding box center [640, 389] width 346 height 39
type input "08:04"
click at [595, 458] on button "Sim" at bounding box center [599, 459] width 71 height 34
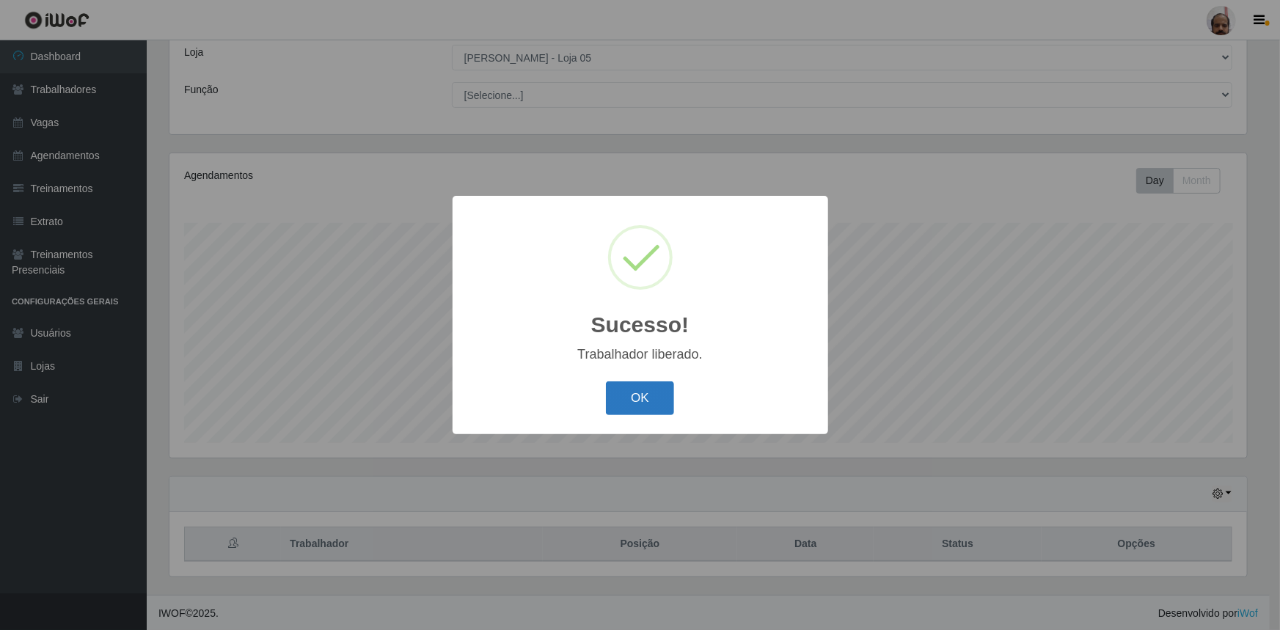
click at [657, 386] on button "OK" at bounding box center [640, 398] width 68 height 34
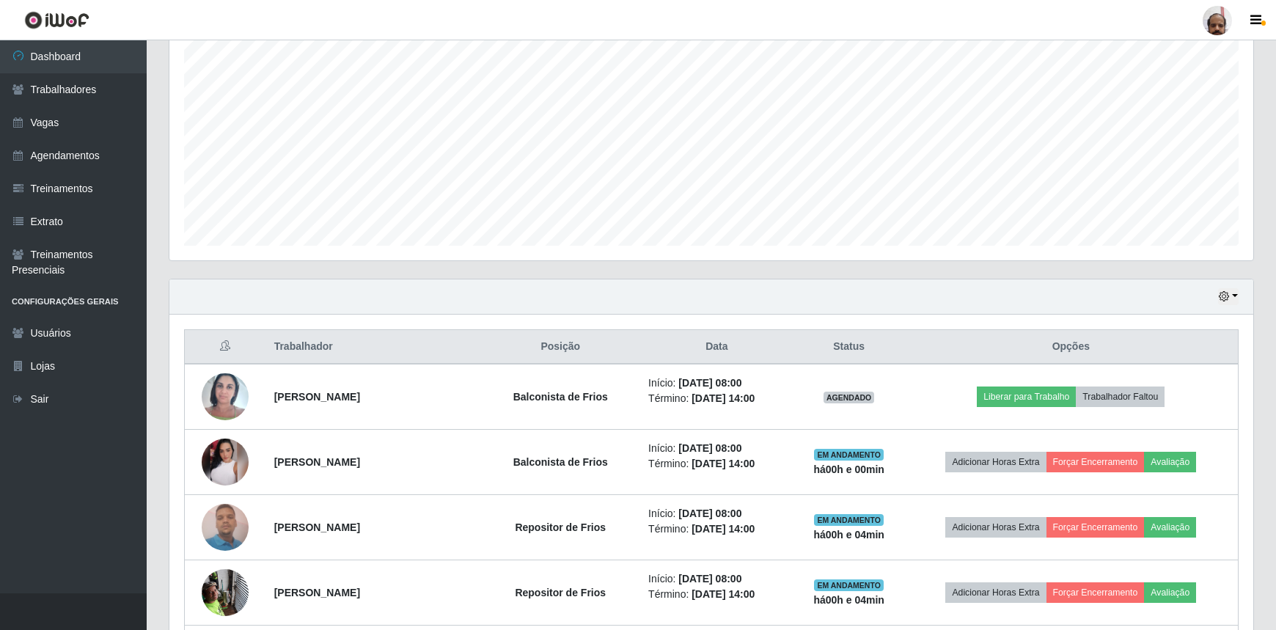
scroll to position [348, 0]
